Goal: Task Accomplishment & Management: Manage account settings

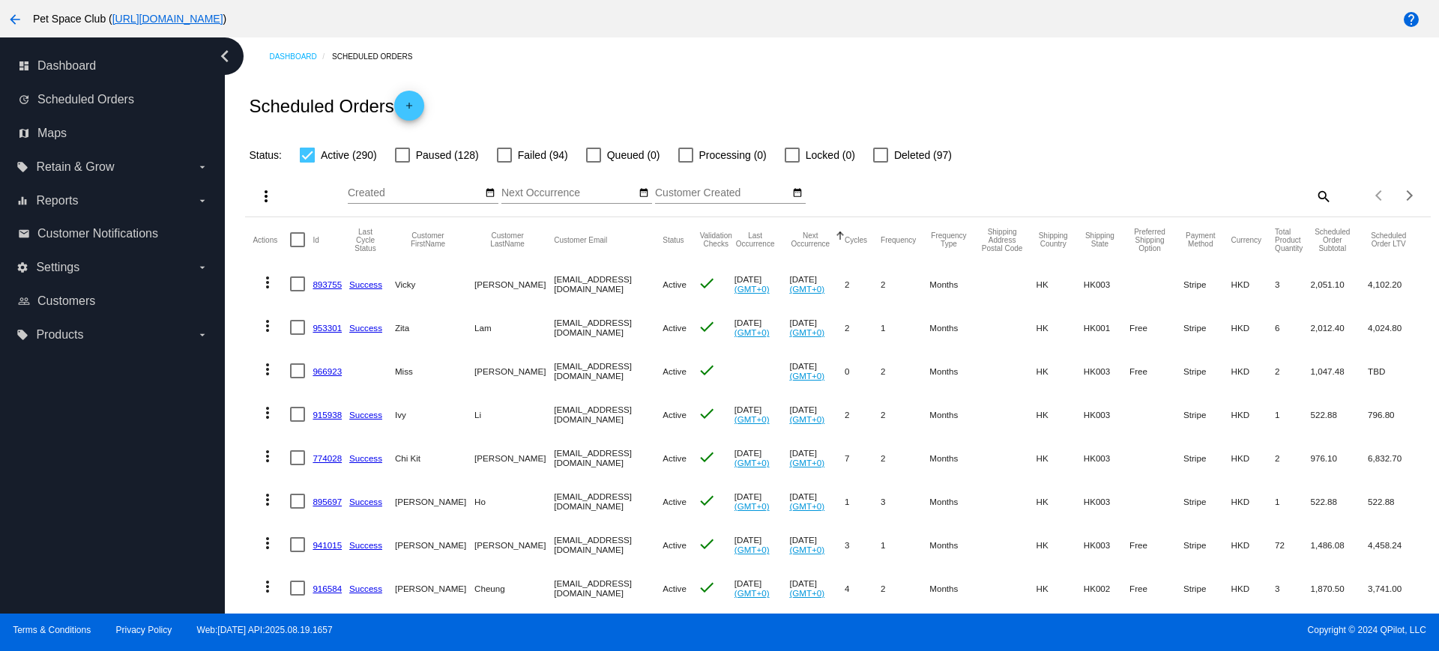
click at [1055, 115] on div "Scheduled Orders add" at bounding box center [837, 106] width 1185 height 60
